Goal: Information Seeking & Learning: Learn about a topic

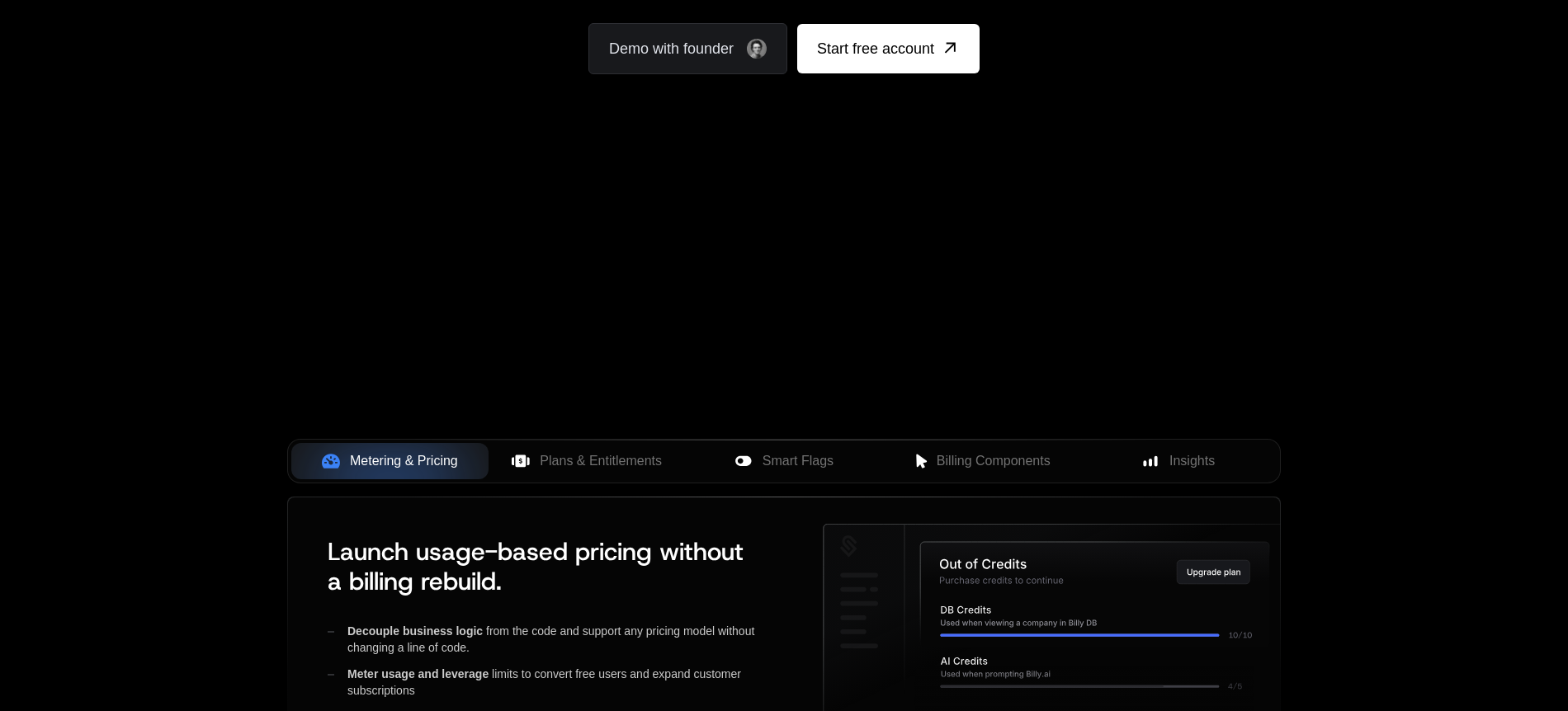
scroll to position [604, 0]
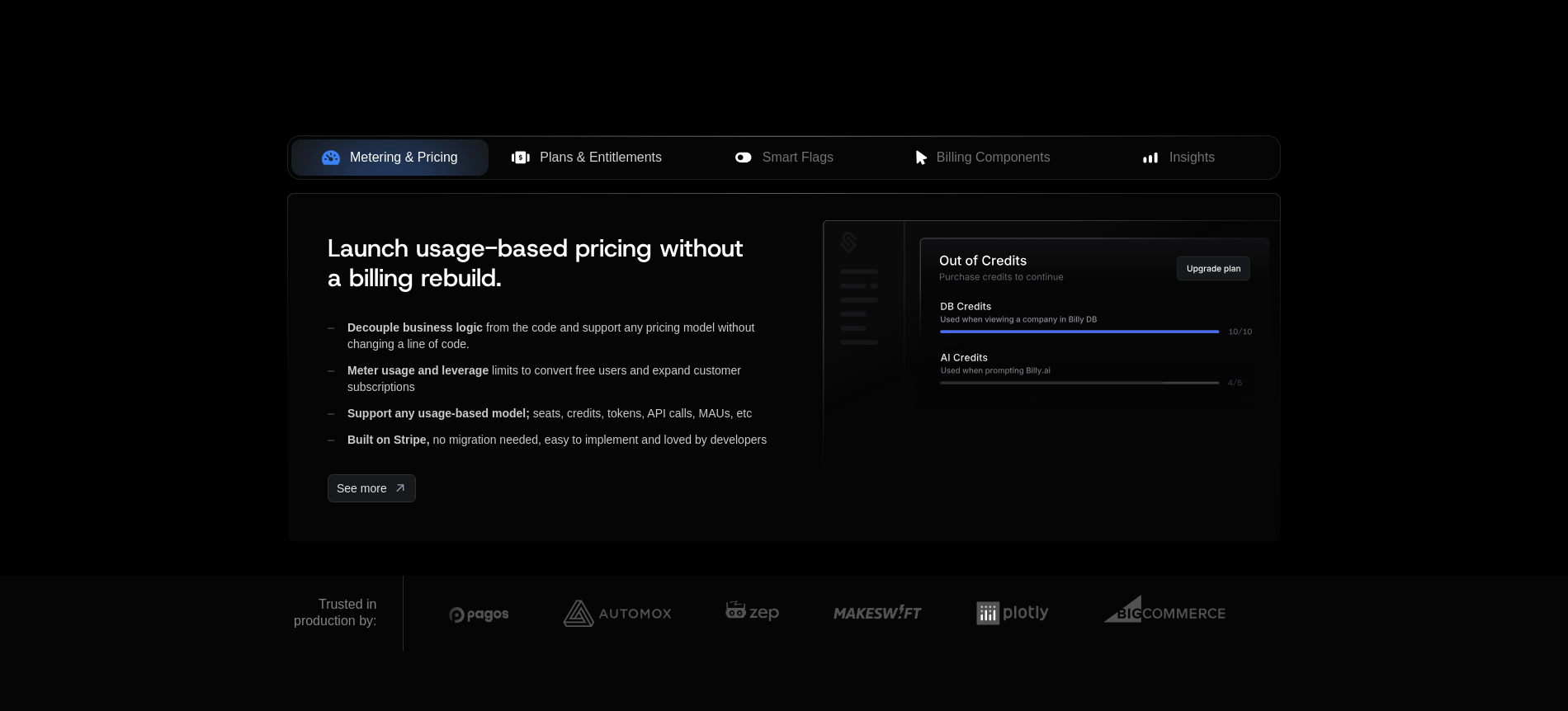
click at [621, 160] on span "Plans & Entitlements" at bounding box center [600, 158] width 122 height 20
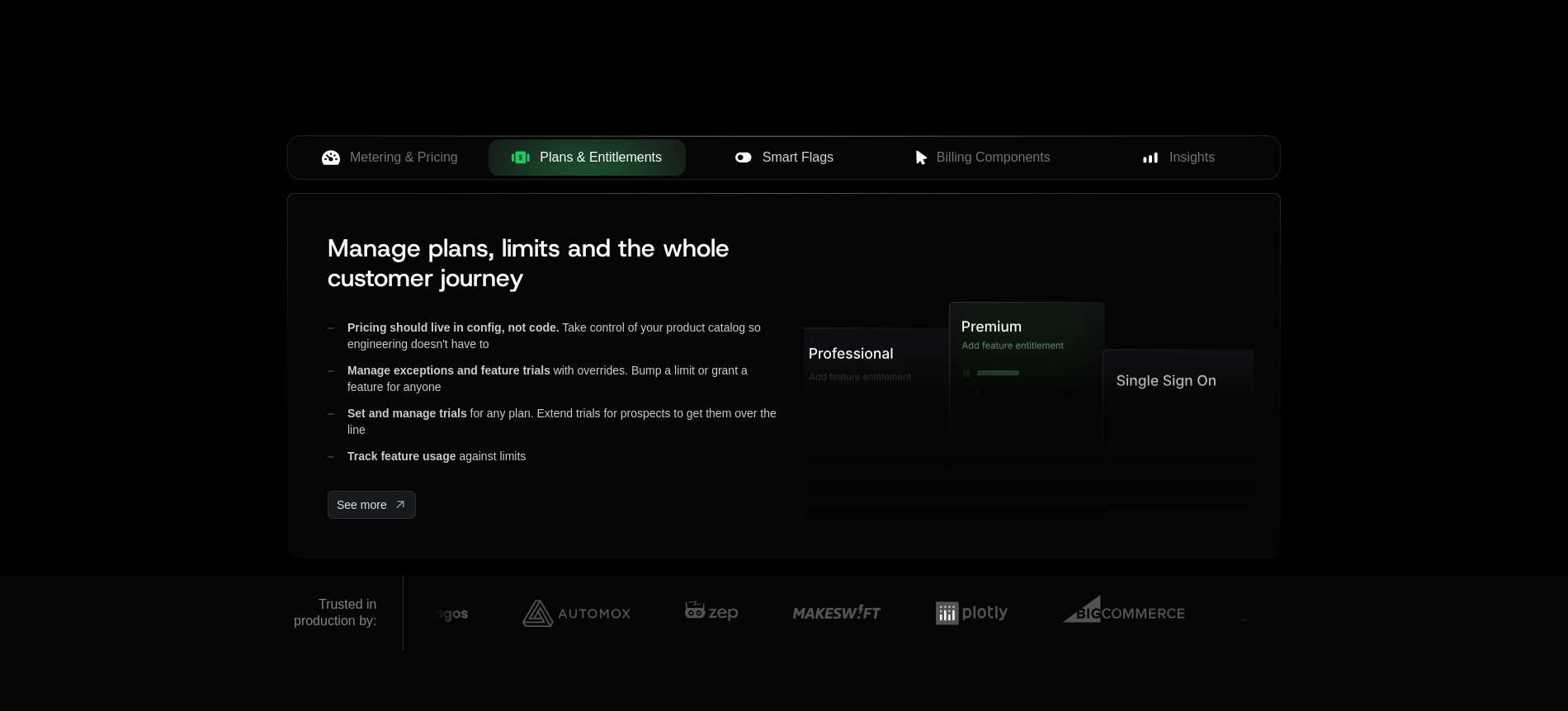
click at [819, 157] on span "Smart Flags" at bounding box center [798, 158] width 71 height 20
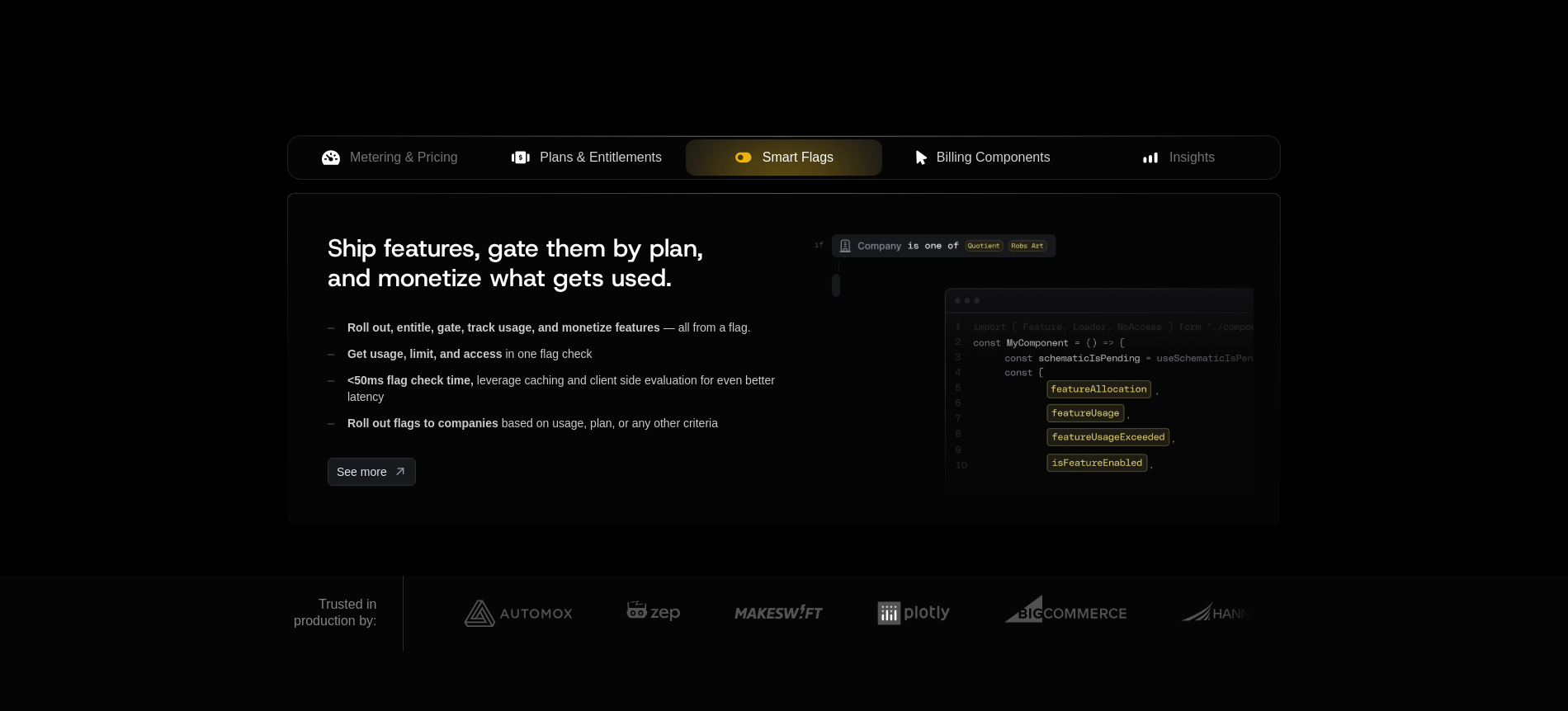
click at [1008, 163] on span "Billing Components" at bounding box center [992, 158] width 113 height 20
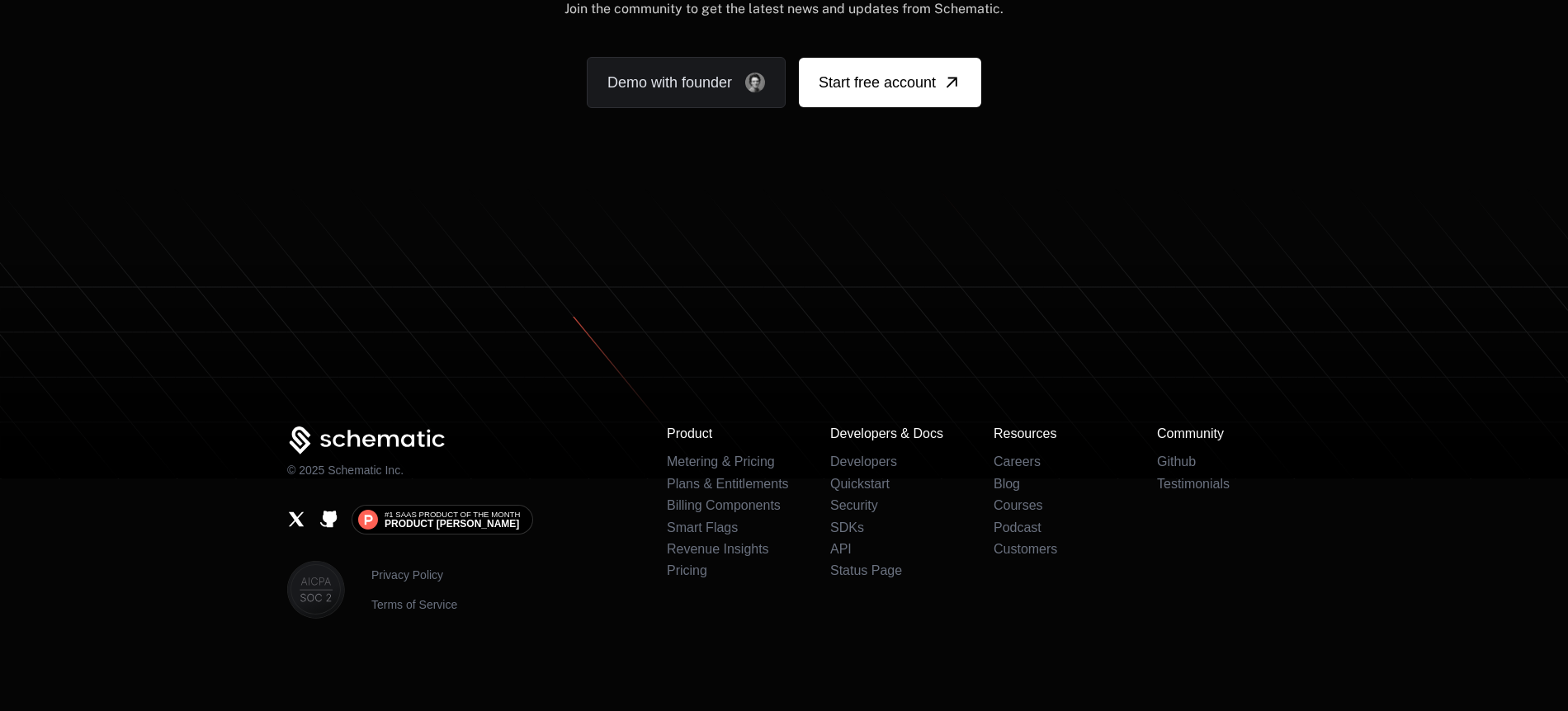
scroll to position [10224, 0]
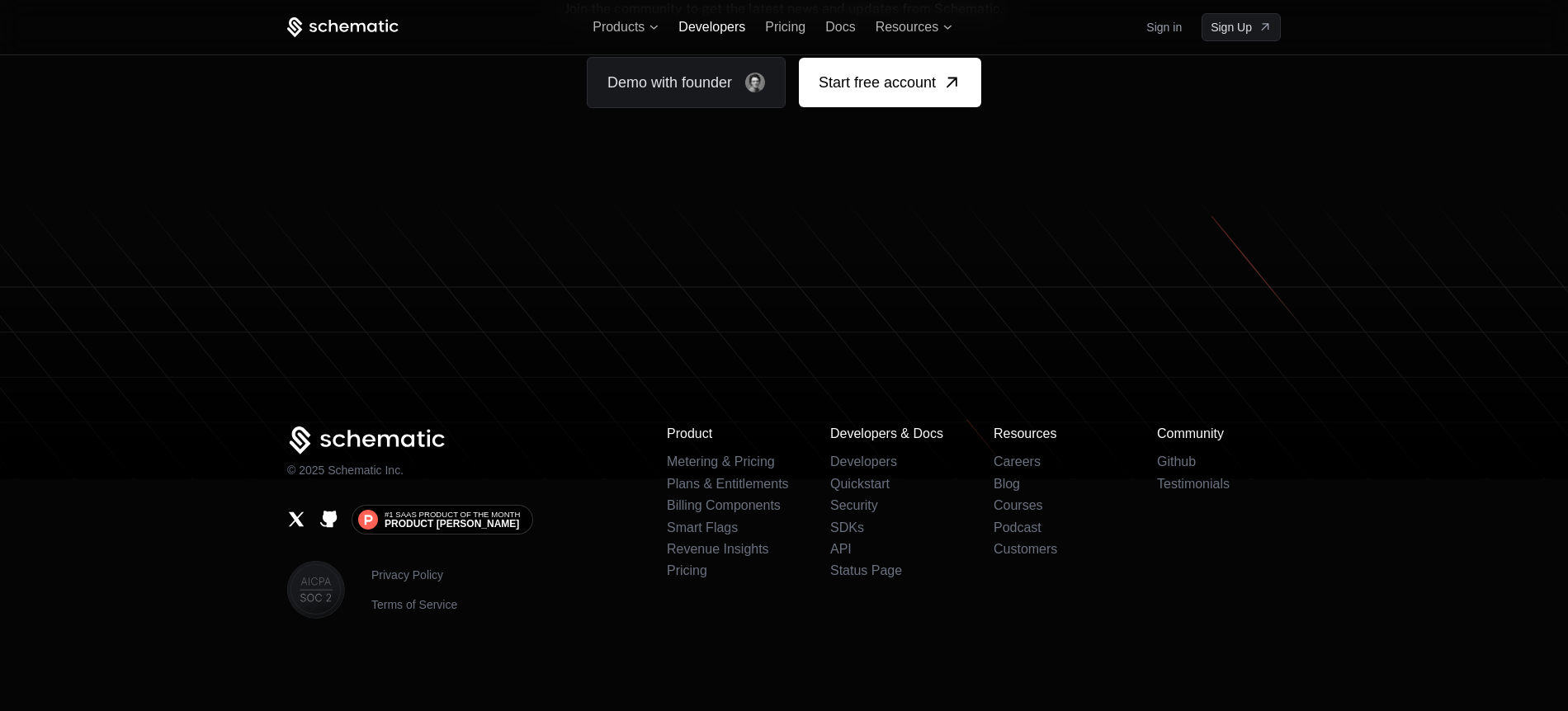
click at [708, 23] on span "Developers" at bounding box center [712, 26] width 67 height 14
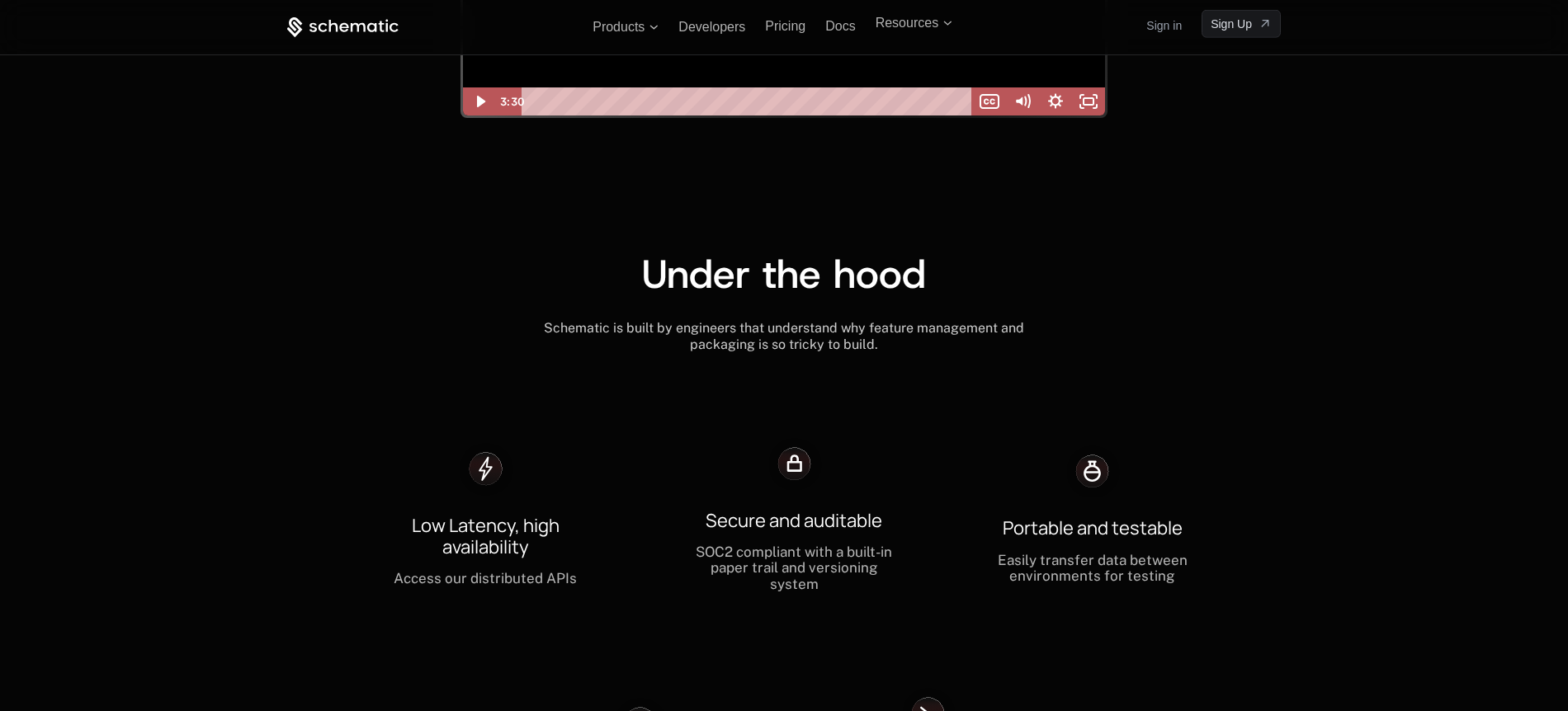
scroll to position [4425, 0]
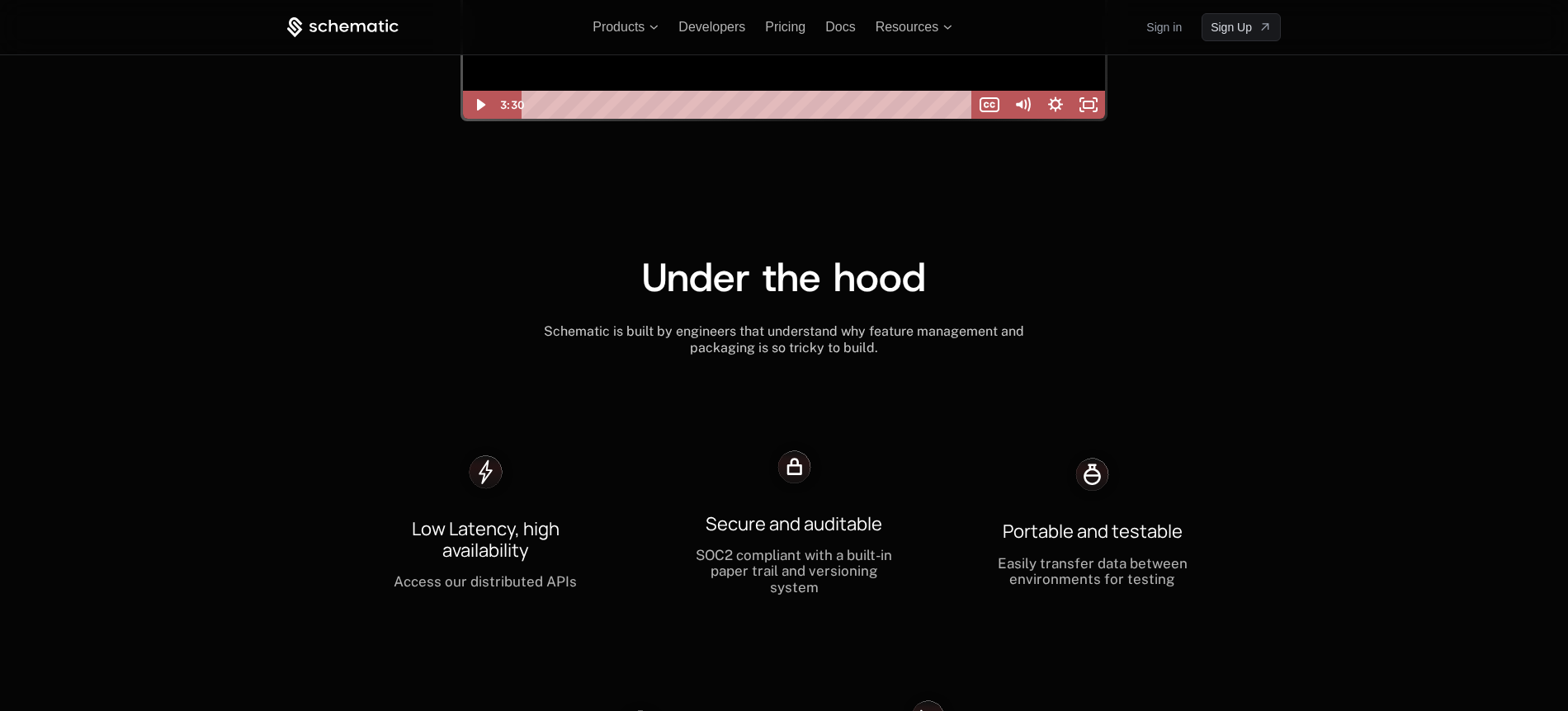
click at [661, 30] on ul "Products Developers Pricing Docs Resources" at bounding box center [772, 27] width 360 height 15
click at [648, 20] on span "Products" at bounding box center [625, 27] width 66 height 15
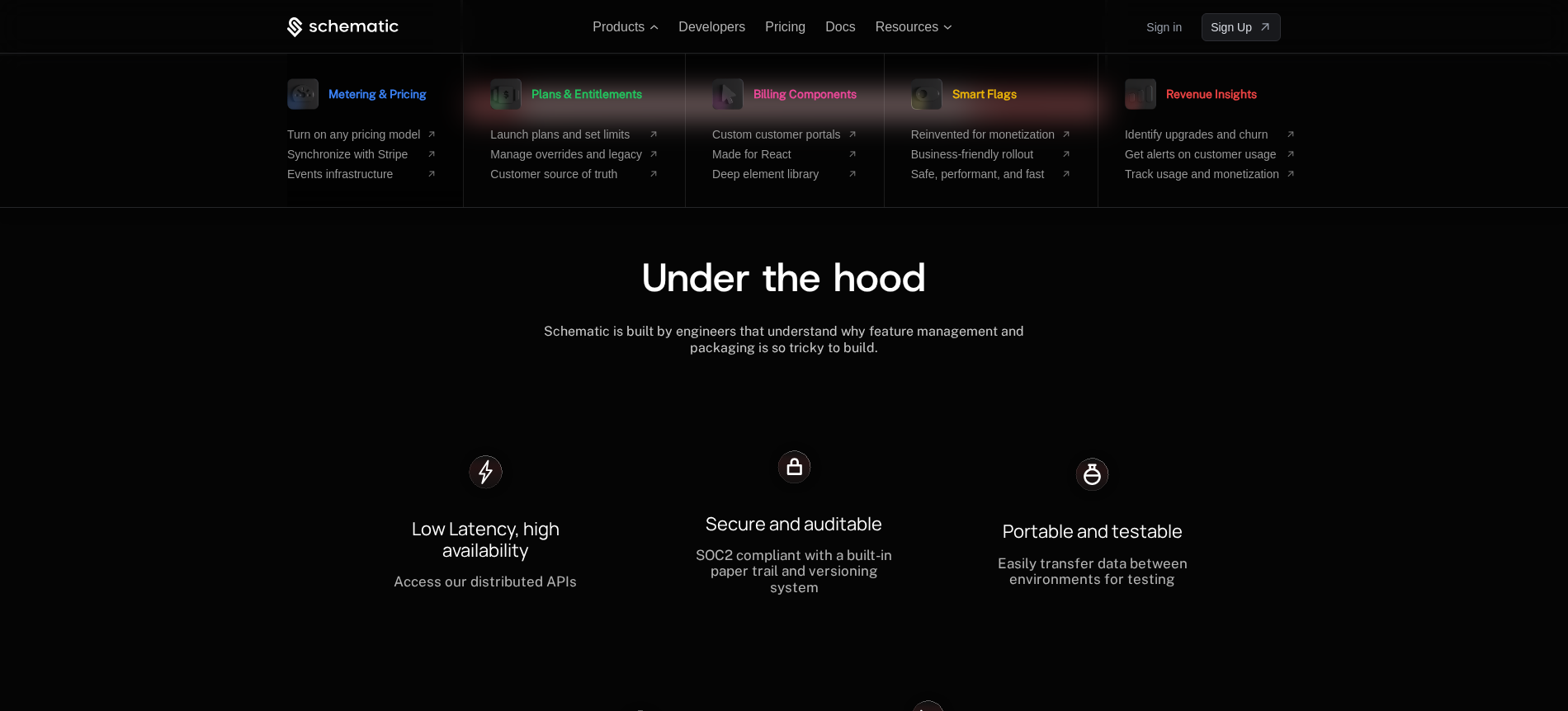
click at [395, 97] on span "Metering & Pricing" at bounding box center [378, 94] width 98 height 12
drag, startPoint x: 590, startPoint y: 91, endPoint x: 623, endPoint y: 91, distance: 33.0
click at [590, 91] on span "Plans & Entitlements" at bounding box center [587, 94] width 111 height 12
drag, startPoint x: 780, startPoint y: 95, endPoint x: 892, endPoint y: 91, distance: 112.1
click at [780, 95] on span "Billing Components" at bounding box center [805, 94] width 104 height 12
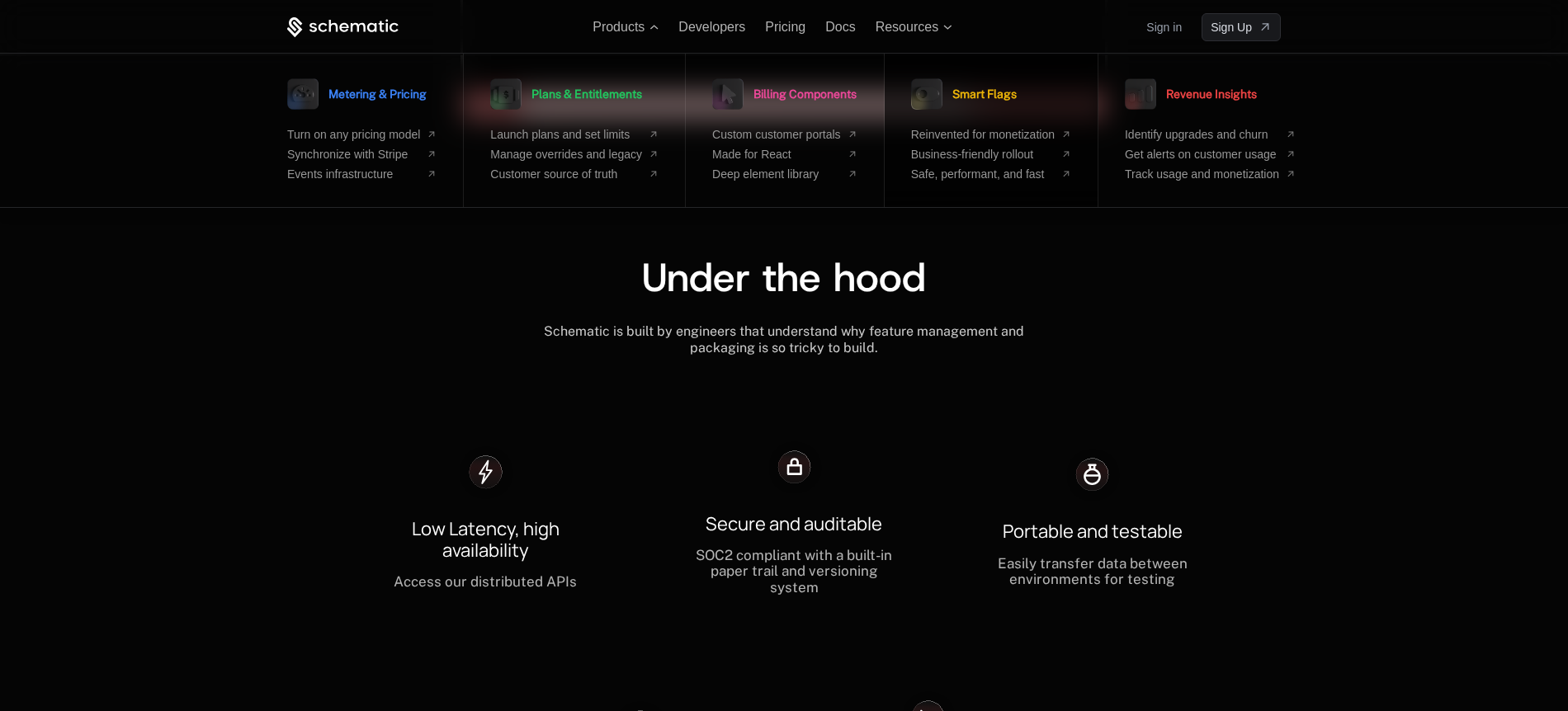
click at [981, 98] on span "Smart Flags" at bounding box center [984, 94] width 64 height 12
click at [1192, 101] on link "Revenue Insights" at bounding box center [1190, 94] width 132 height 41
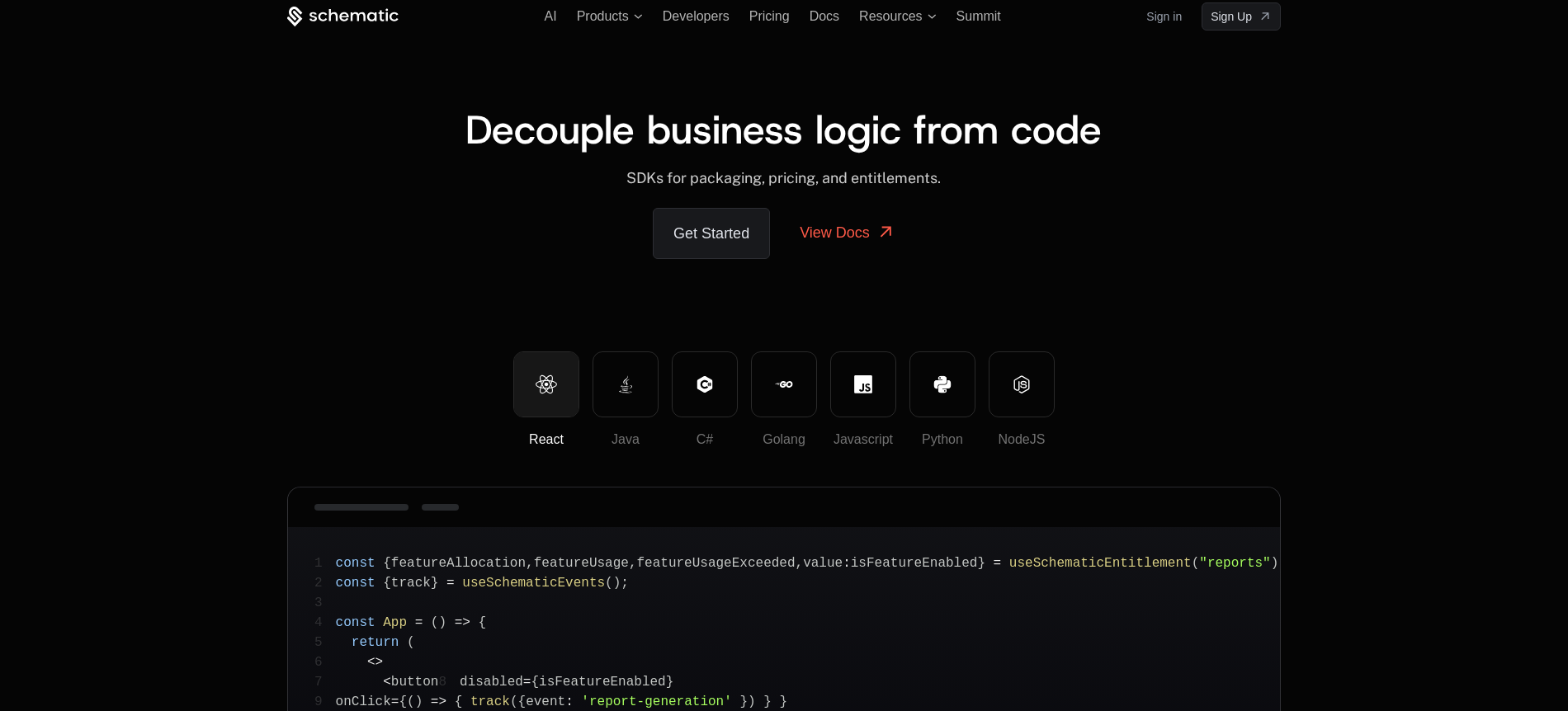
scroll to position [0, 0]
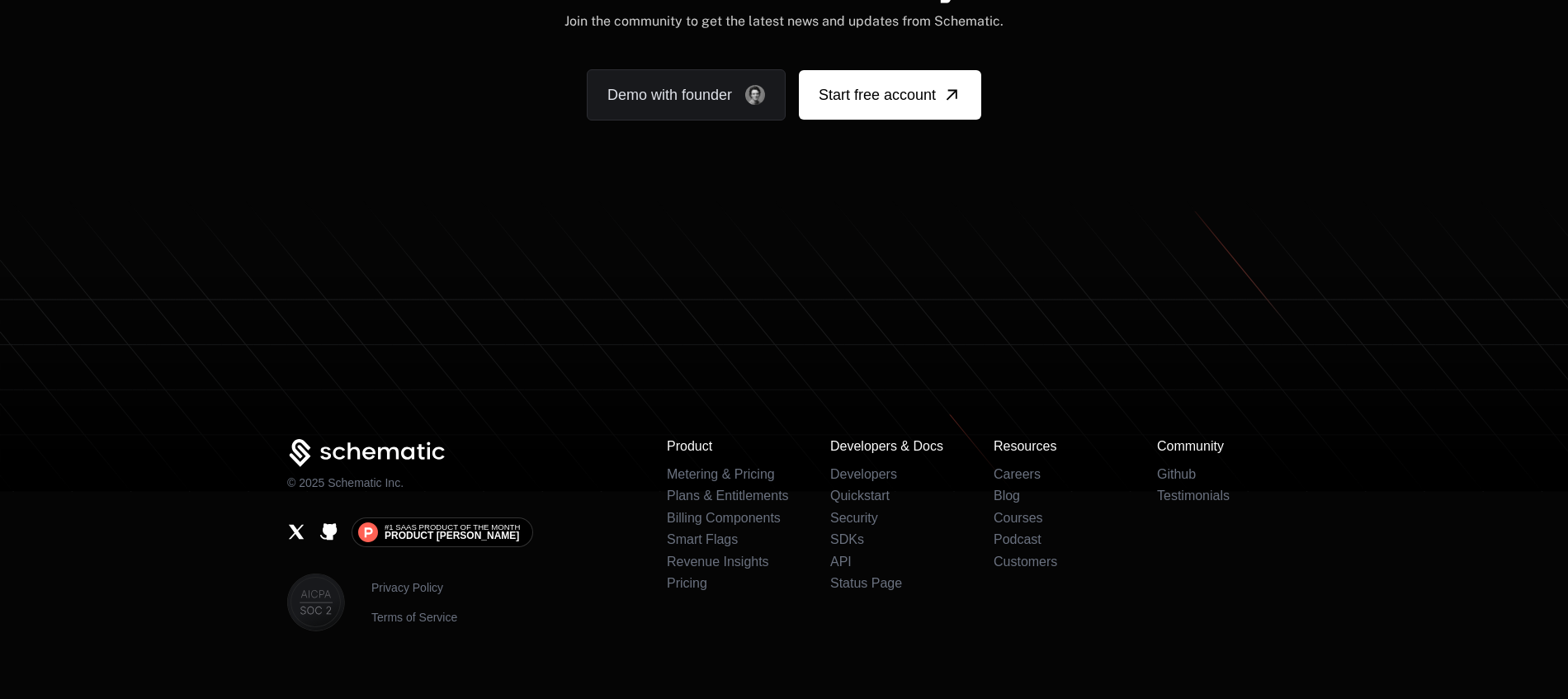
scroll to position [3220, 0]
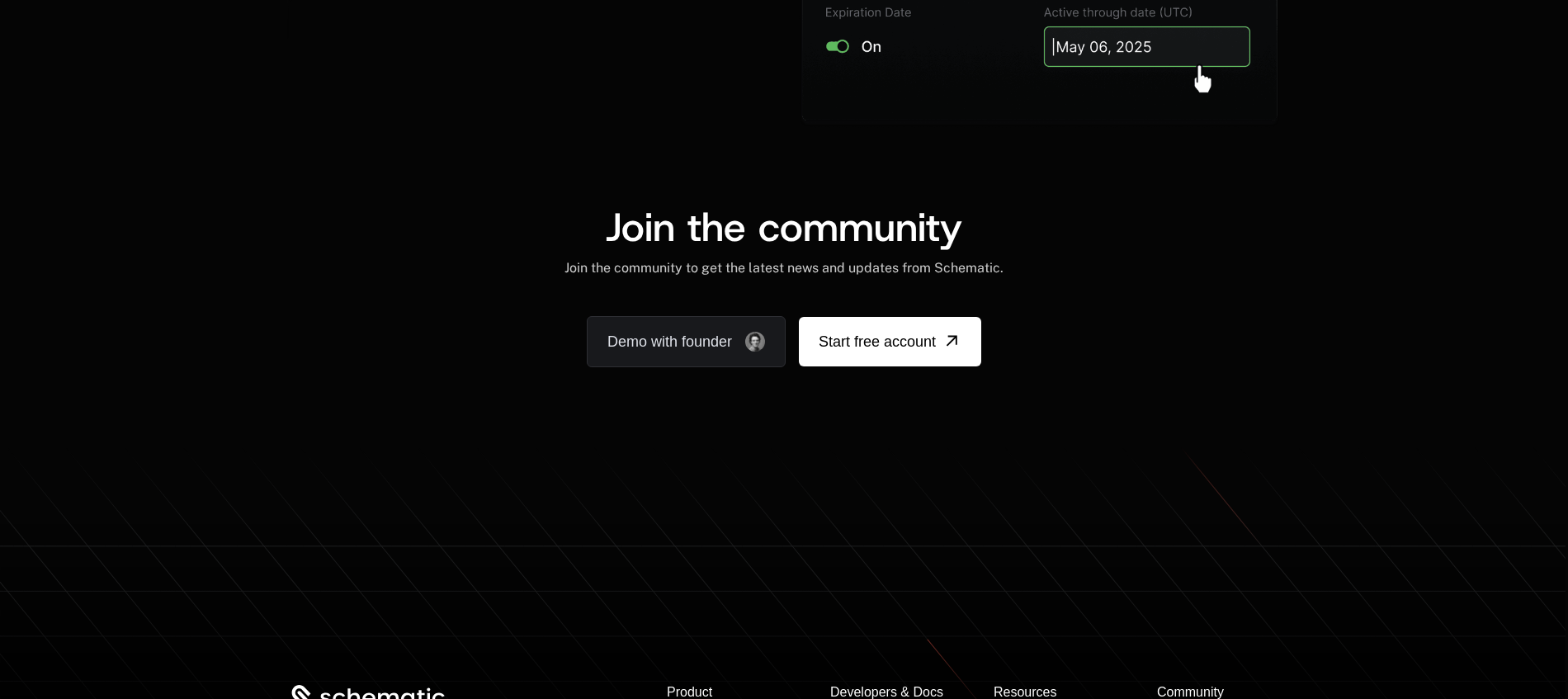
scroll to position [3457, 0]
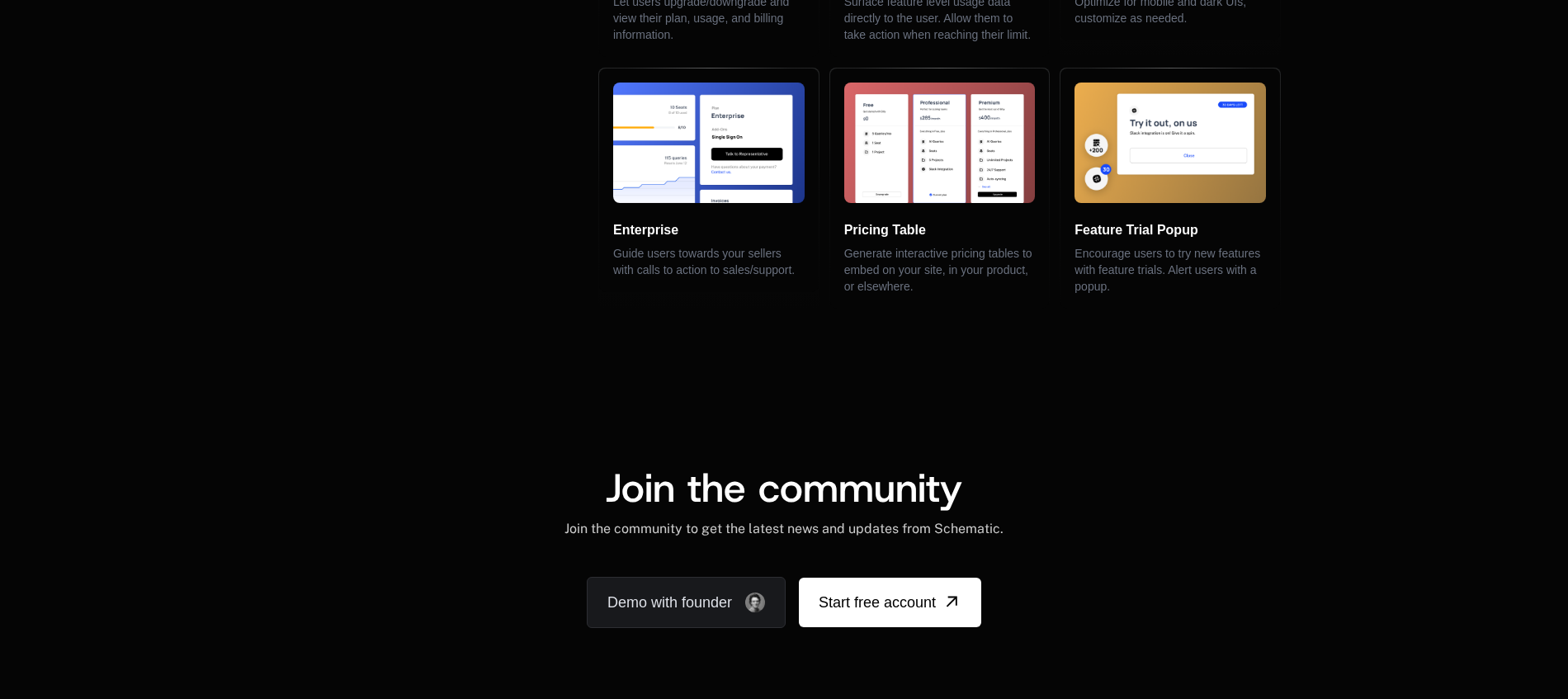
scroll to position [4131, 0]
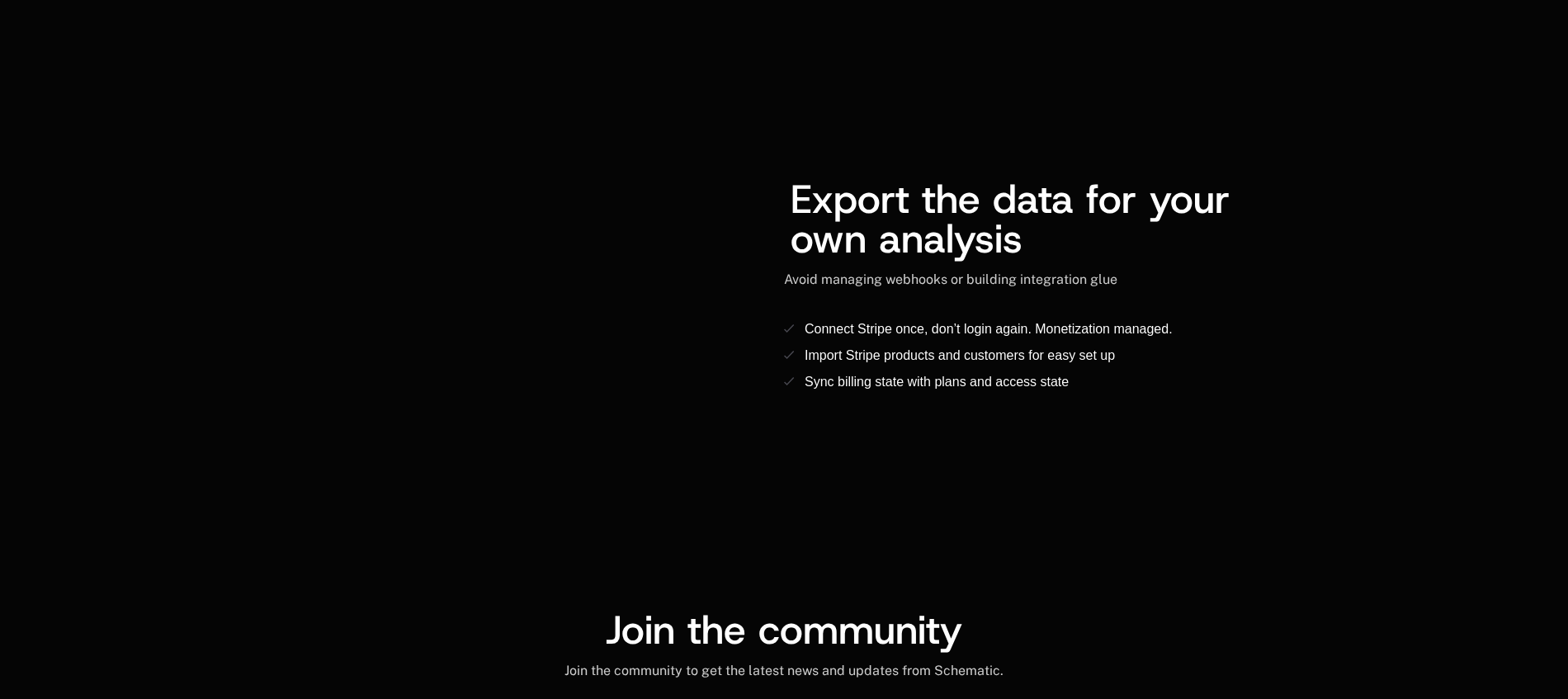
scroll to position [3386, 0]
